Goal: Find specific page/section: Find specific page/section

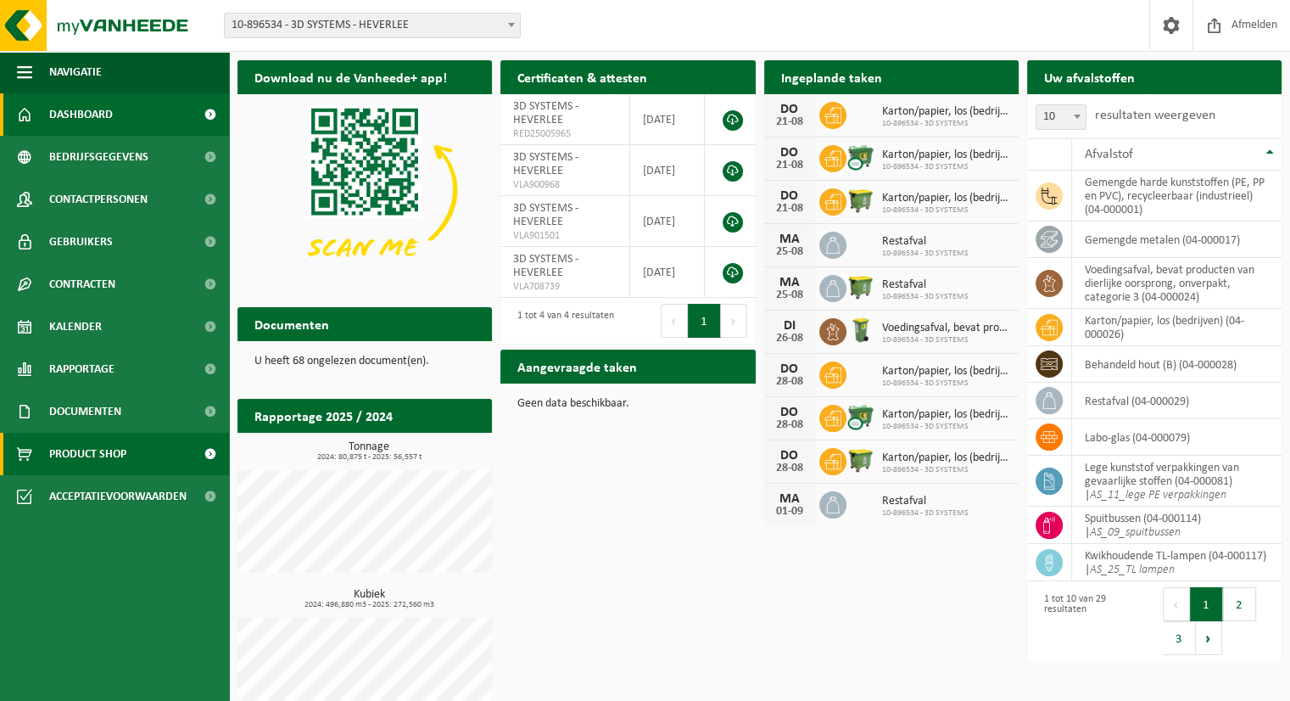
click at [143, 459] on link "Product Shop" at bounding box center [114, 454] width 229 height 42
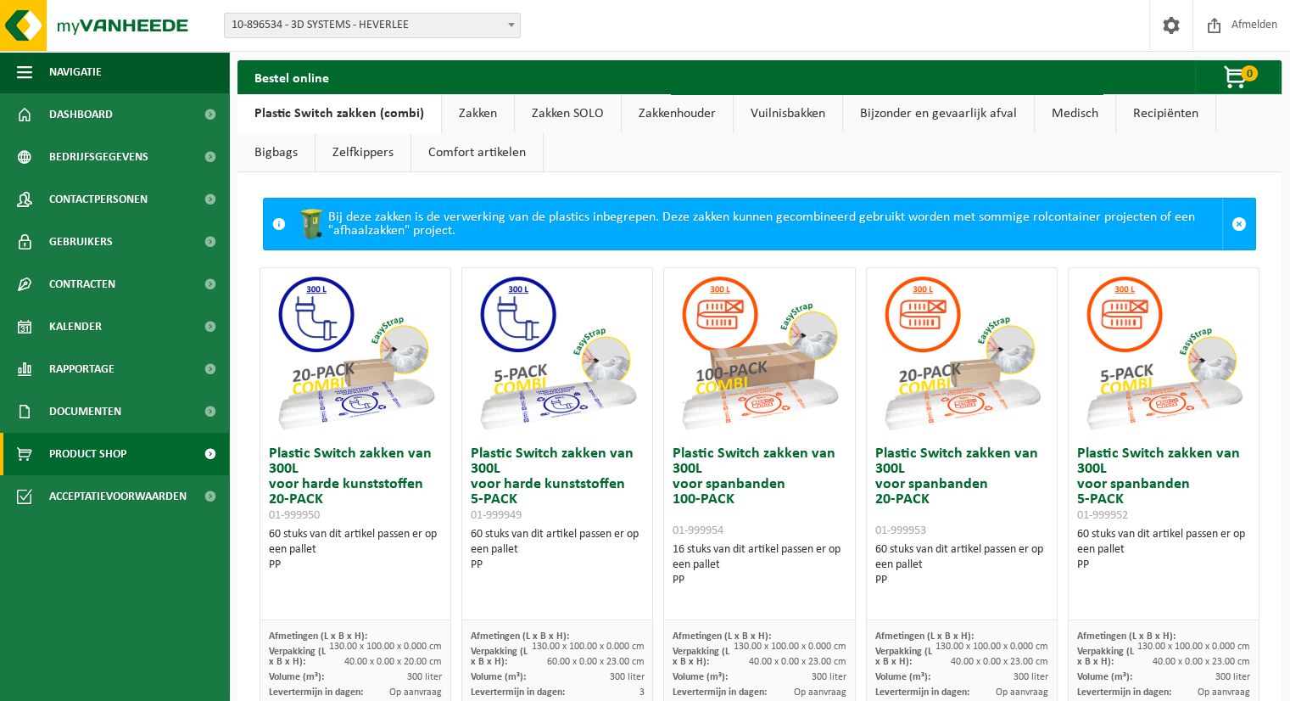
click at [935, 113] on link "Bijzonder en gevaarlijk afval" at bounding box center [938, 113] width 191 height 39
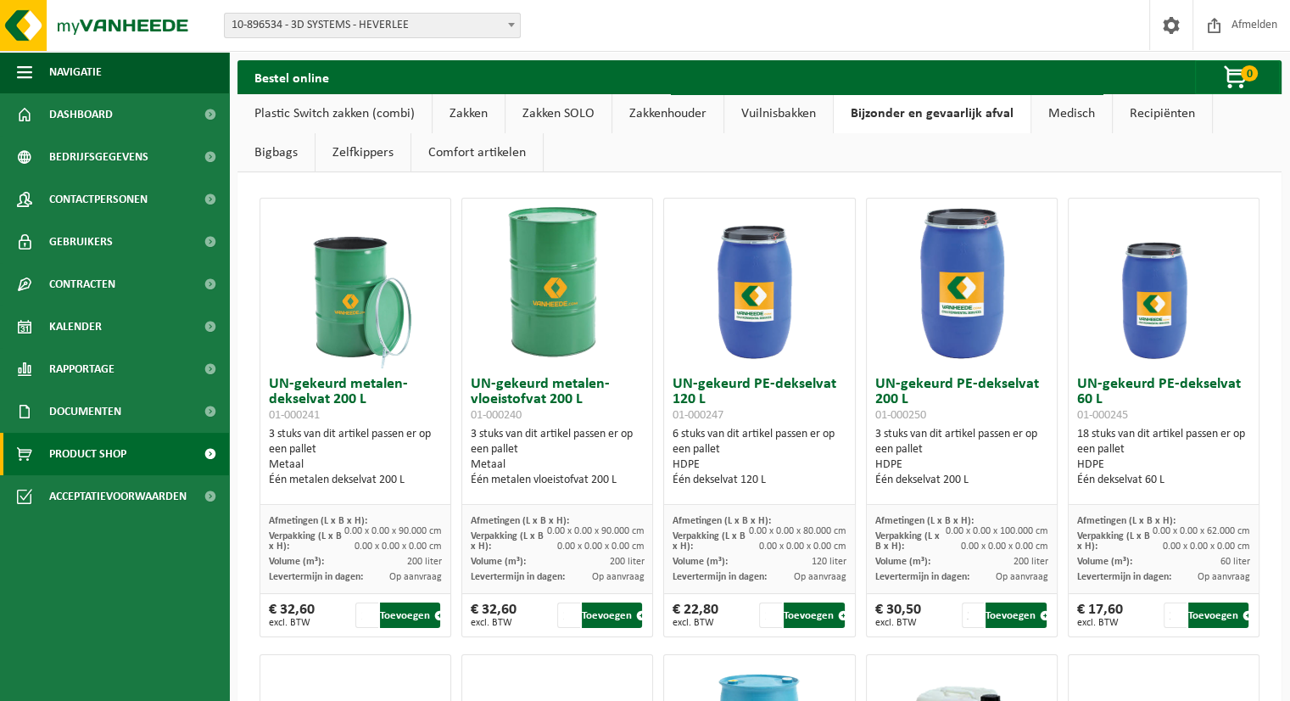
click at [1059, 116] on link "Medisch" at bounding box center [1072, 113] width 81 height 39
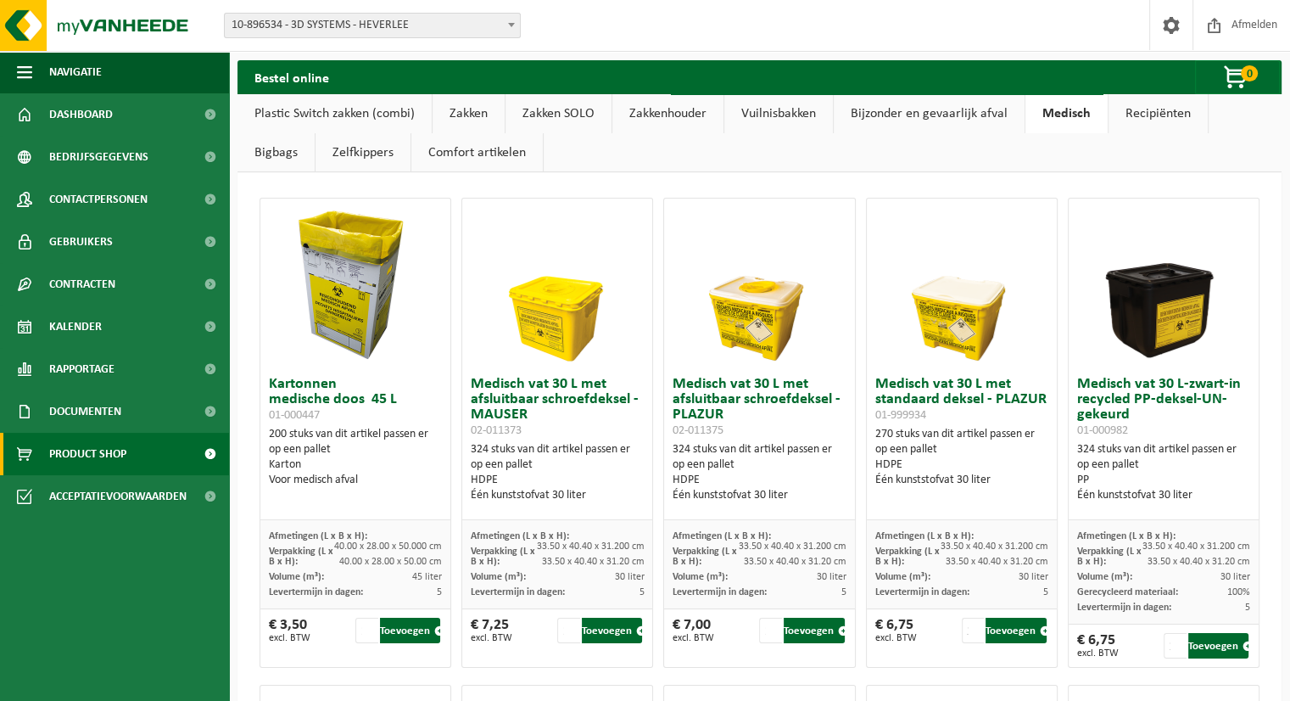
click at [1159, 120] on link "Recipiënten" at bounding box center [1158, 113] width 99 height 39
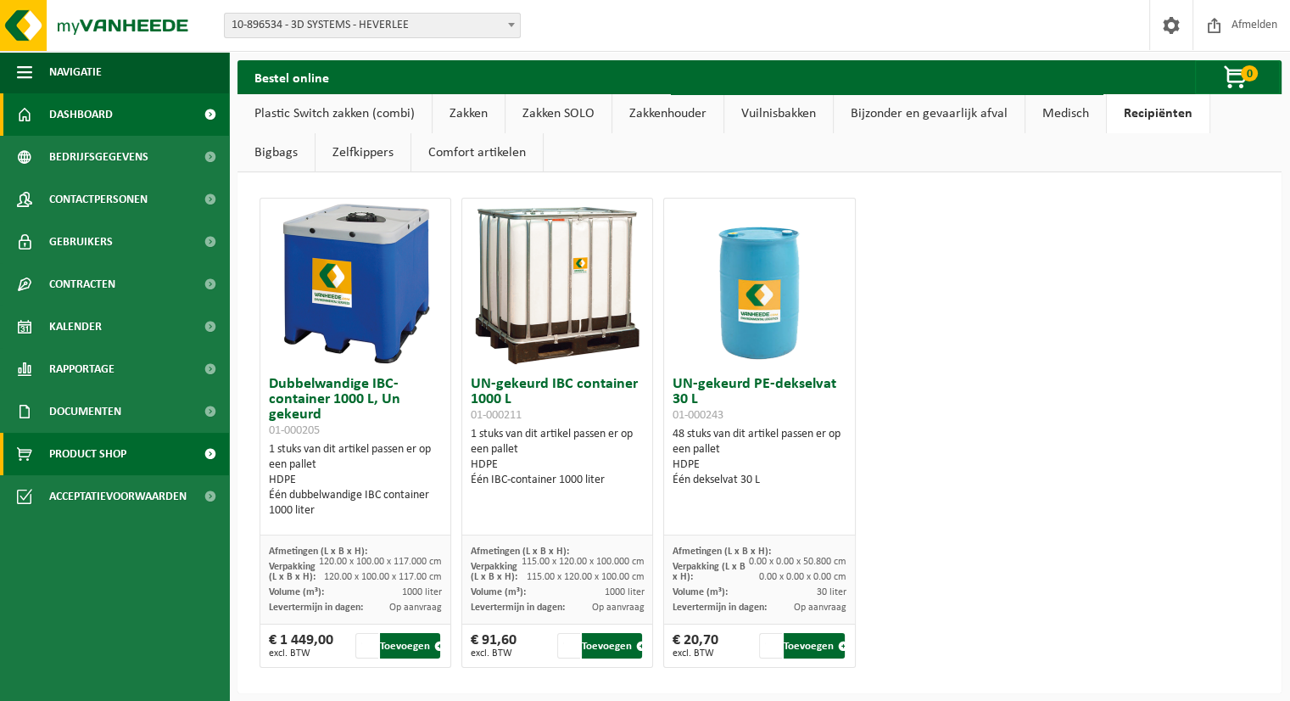
click at [95, 108] on span "Dashboard" at bounding box center [81, 114] width 64 height 42
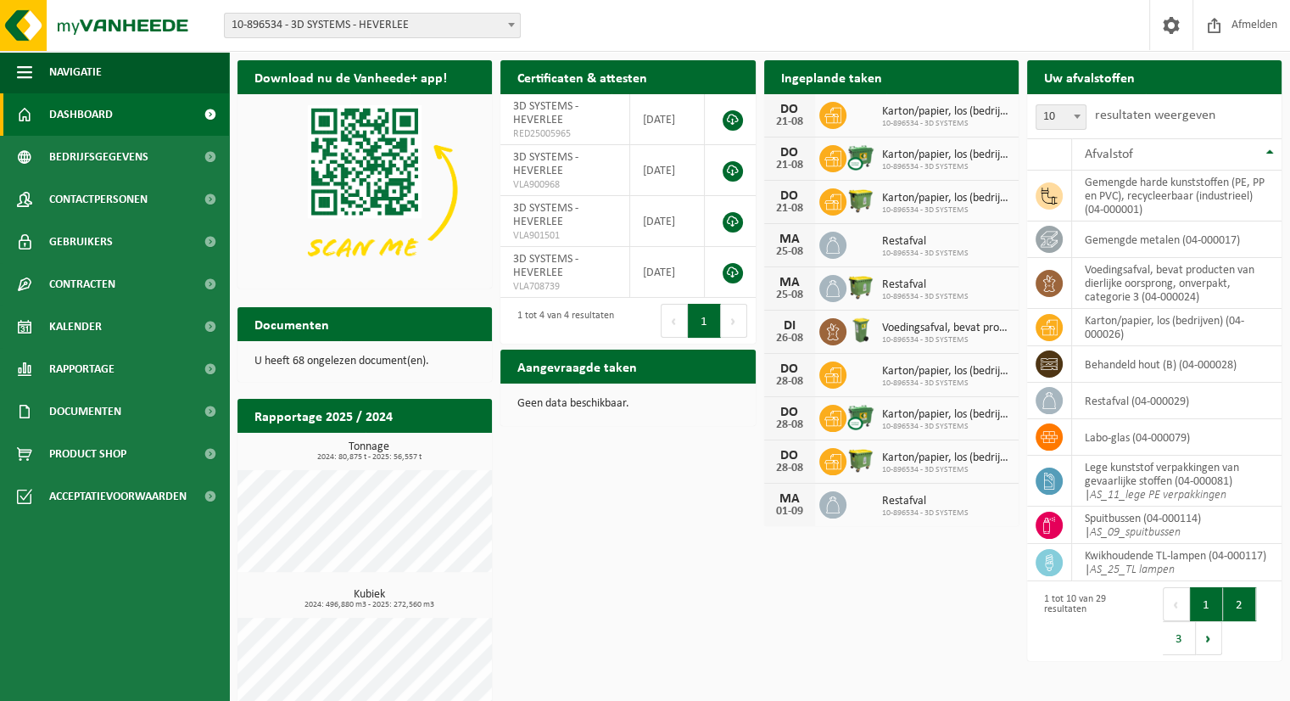
click at [1231, 605] on button "2" at bounding box center [1239, 604] width 33 height 34
